Goal: Obtain resource: Obtain resource

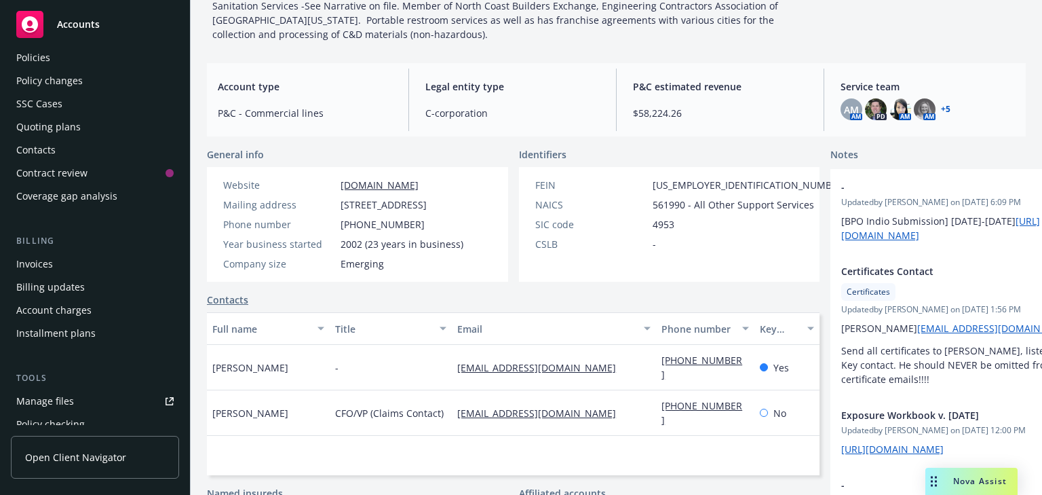
scroll to position [109, 0]
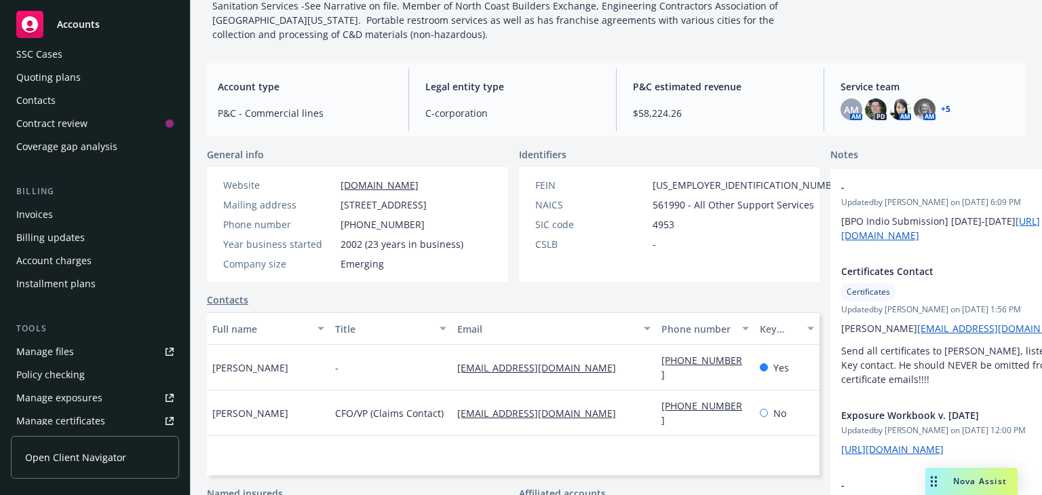
click at [50, 352] on div "Manage files" at bounding box center [45, 352] width 58 height 22
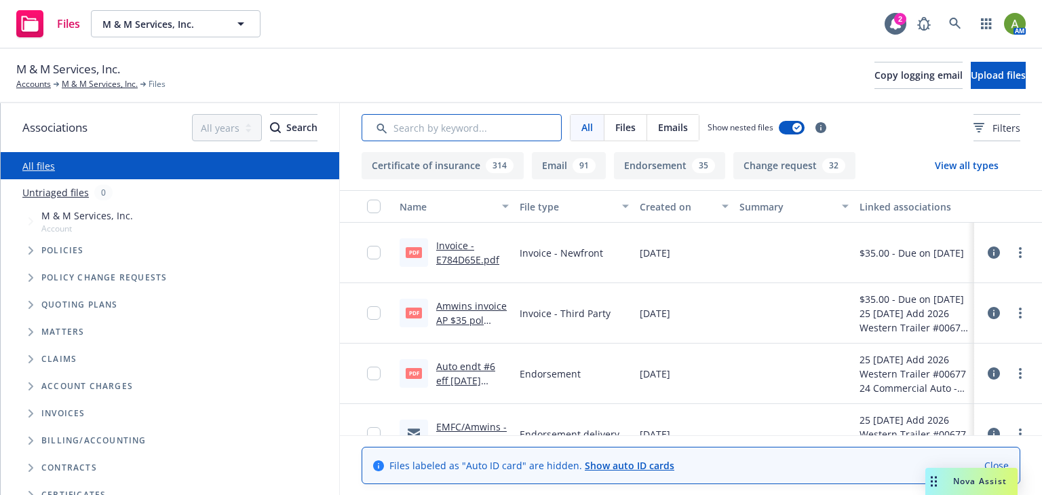
click at [451, 128] on input "Search by keyword..." at bounding box center [462, 127] width 200 height 27
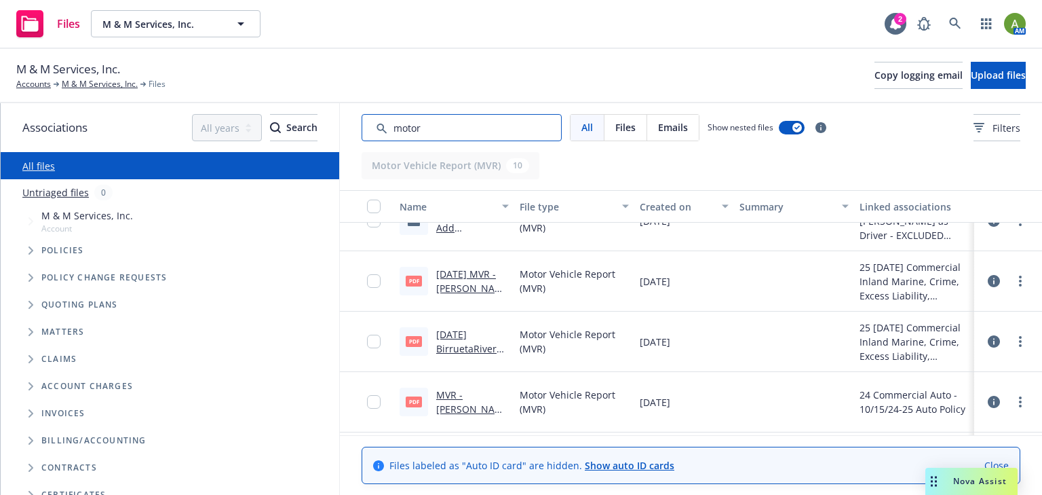
scroll to position [279, 0]
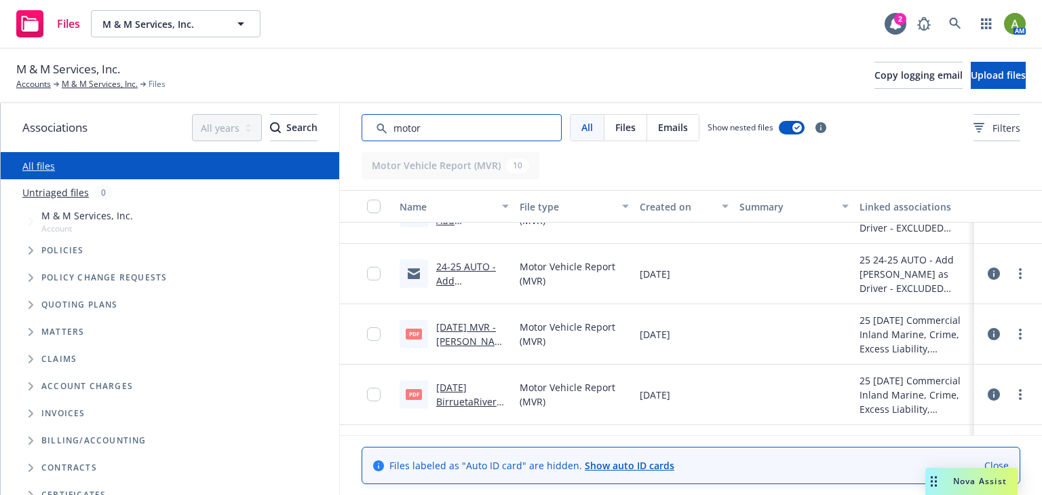
click at [168, 132] on div "Associations All years 2027 2026 2025 2024 2023 2022 2021 2020 2019 2018 2017 2…" at bounding box center [522, 299] width 1042 height 392
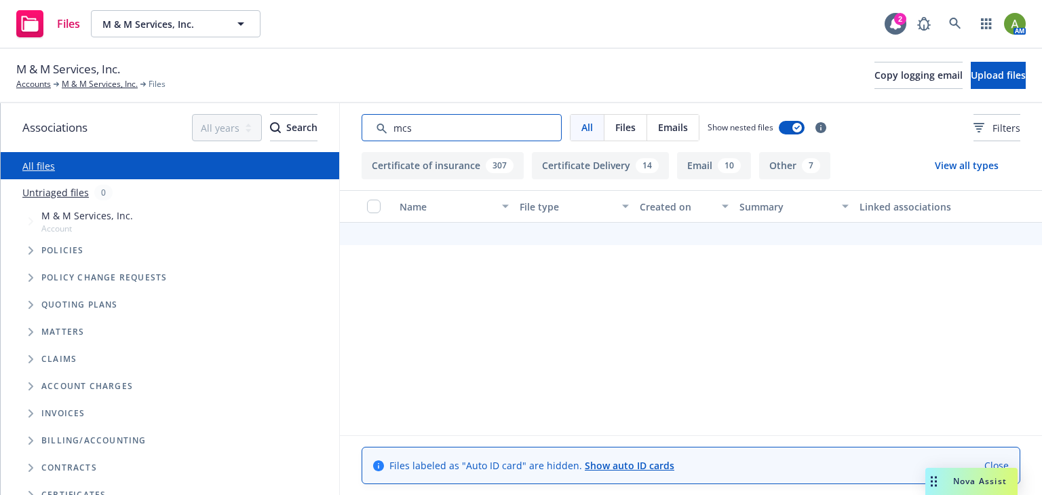
scroll to position [0, 0]
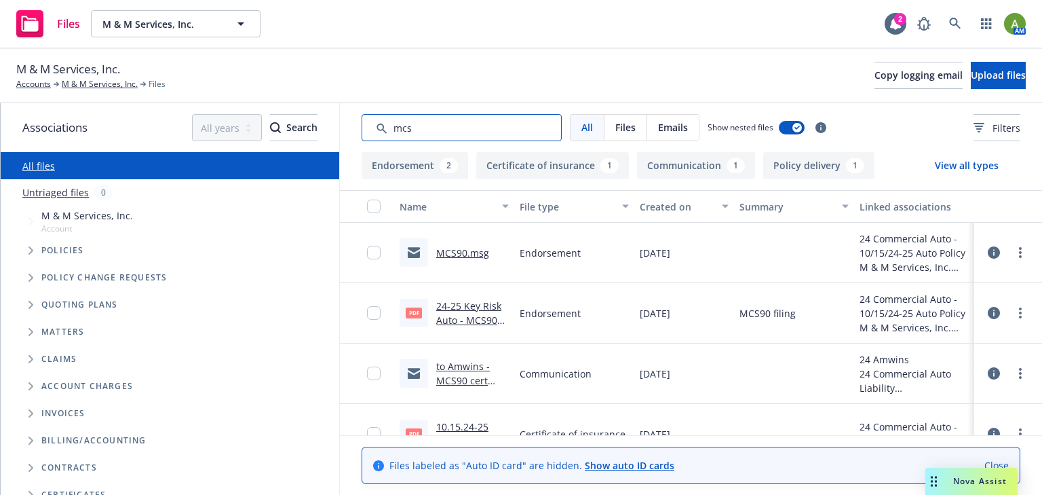
type input "mcs"
click at [487, 309] on link "24-25 Key Risk Auto - MCS90 filing.pdf" at bounding box center [468, 319] width 65 height 41
